Goal: Book appointment/travel/reservation

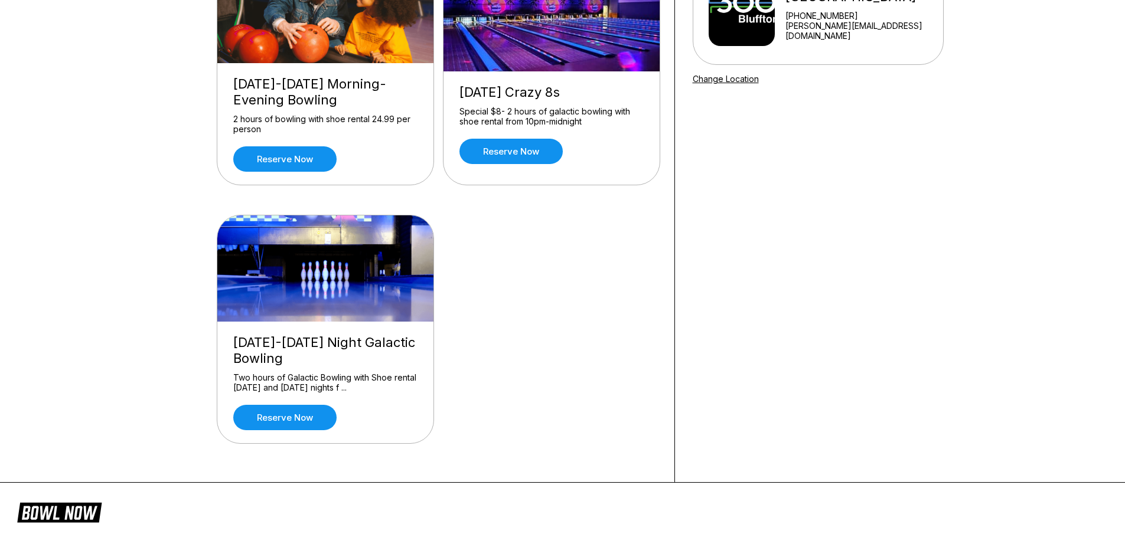
scroll to position [188, 0]
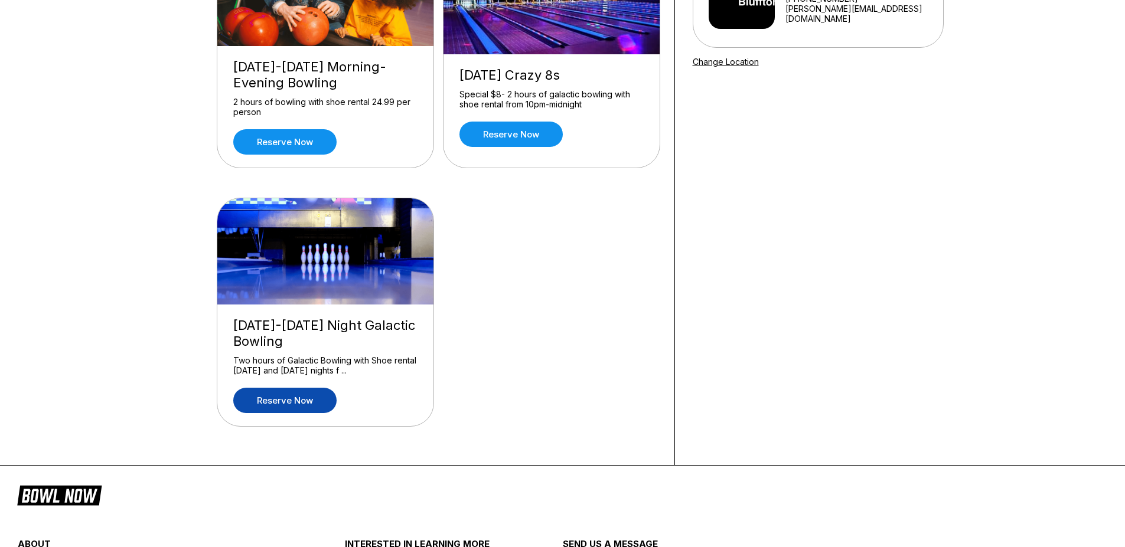
click at [288, 401] on link "Reserve now" at bounding box center [284, 400] width 103 height 25
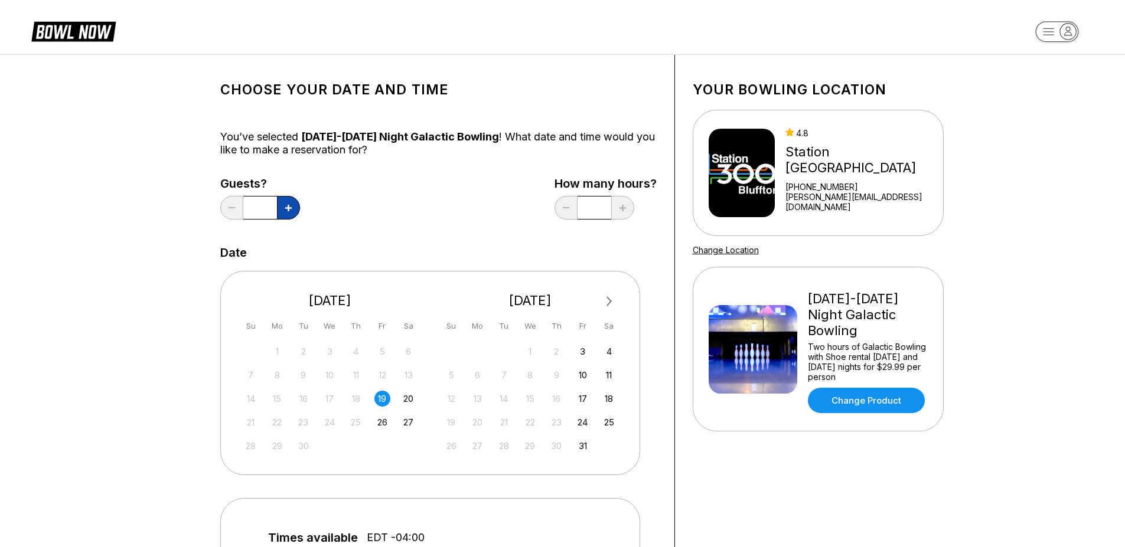
click at [289, 206] on icon at bounding box center [288, 208] width 6 height 6
type input "*"
click at [759, 160] on img at bounding box center [741, 173] width 67 height 89
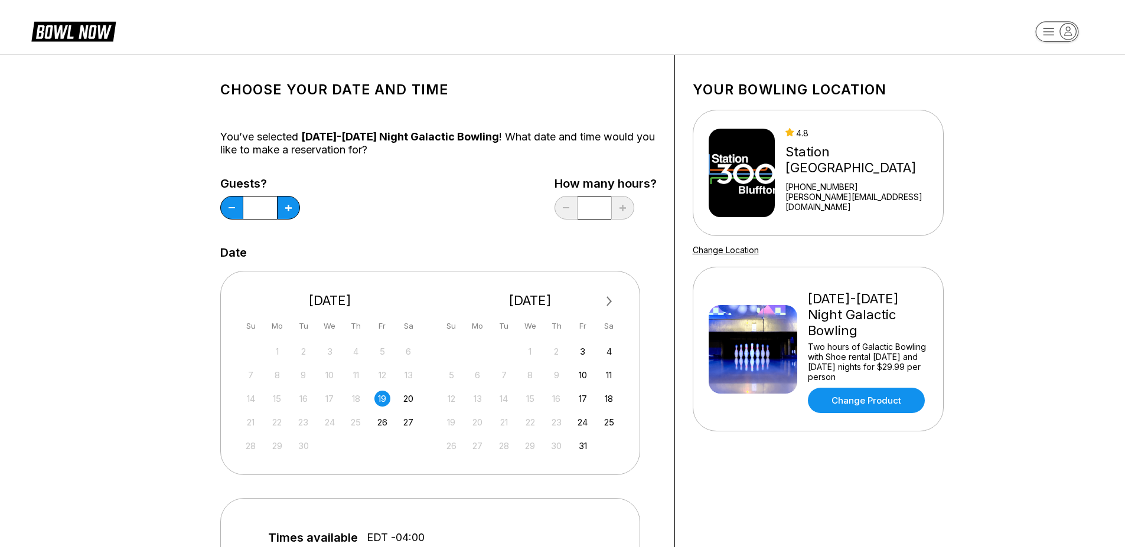
click at [847, 176] on div "Station [GEOGRAPHIC_DATA]" at bounding box center [861, 160] width 152 height 32
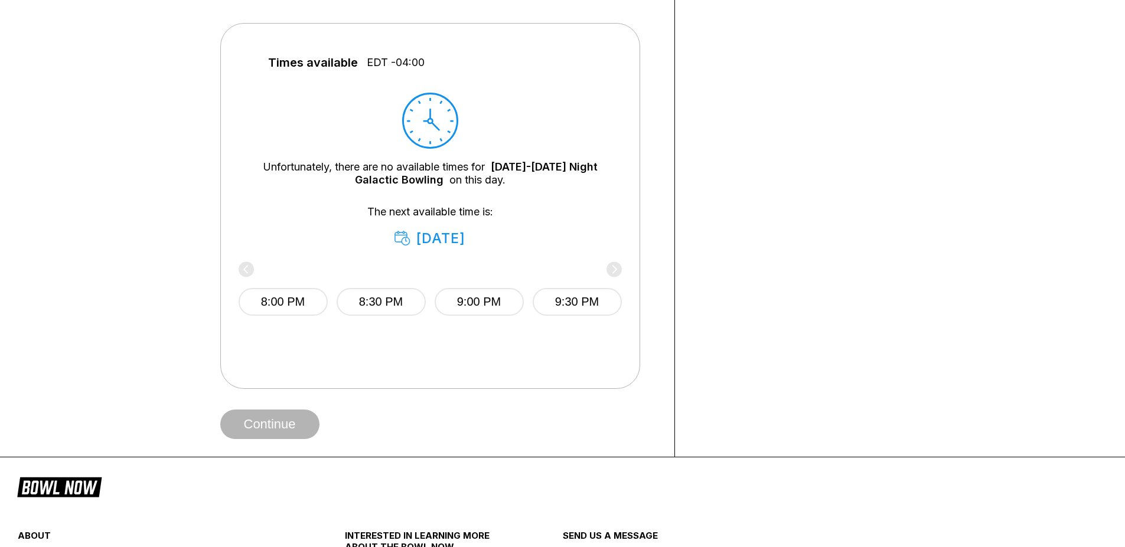
scroll to position [477, 0]
click at [253, 429] on div "Continue" at bounding box center [438, 423] width 436 height 30
